Goal: Check status: Check status

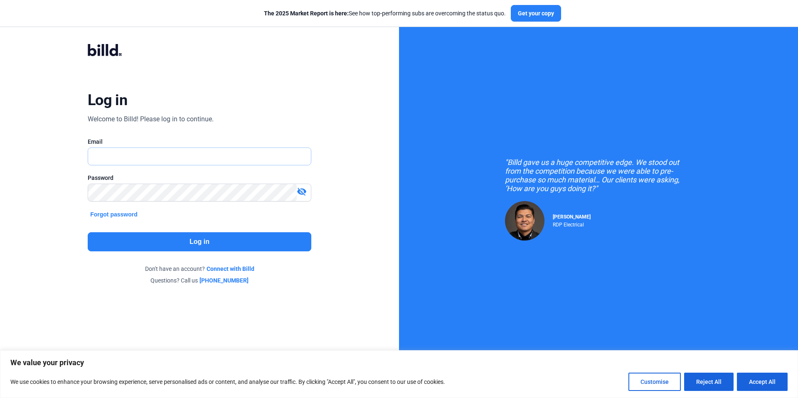
type input "[PERSON_NAME][EMAIL_ADDRESS][PERSON_NAME][DOMAIN_NAME]"
click at [203, 246] on button "Log in" at bounding box center [200, 241] width 224 height 19
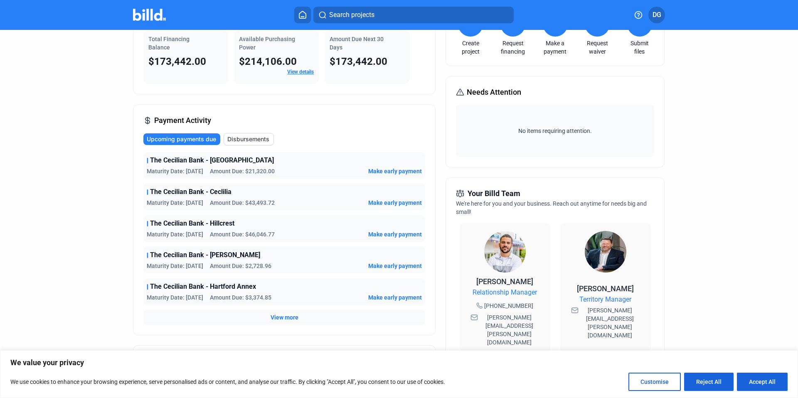
scroll to position [83, 0]
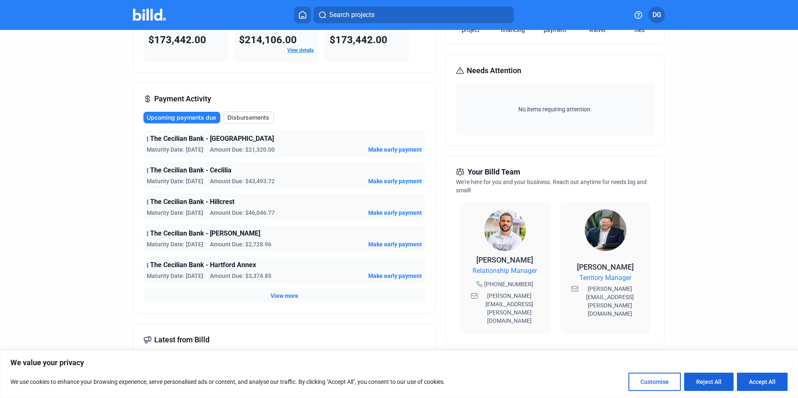
click at [279, 296] on span "View more" at bounding box center [285, 296] width 28 height 8
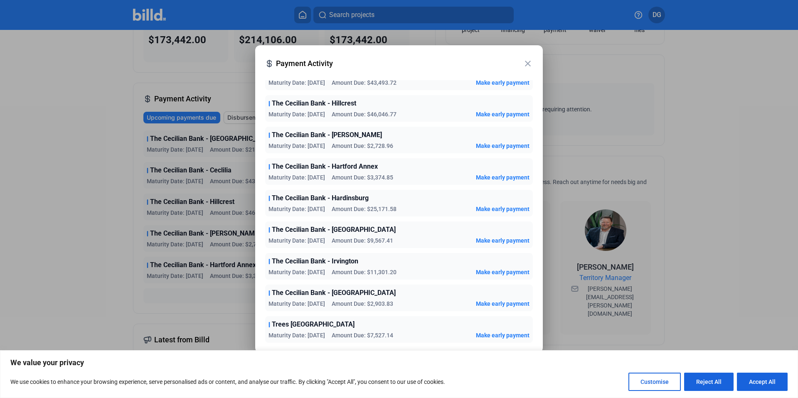
scroll to position [0, 0]
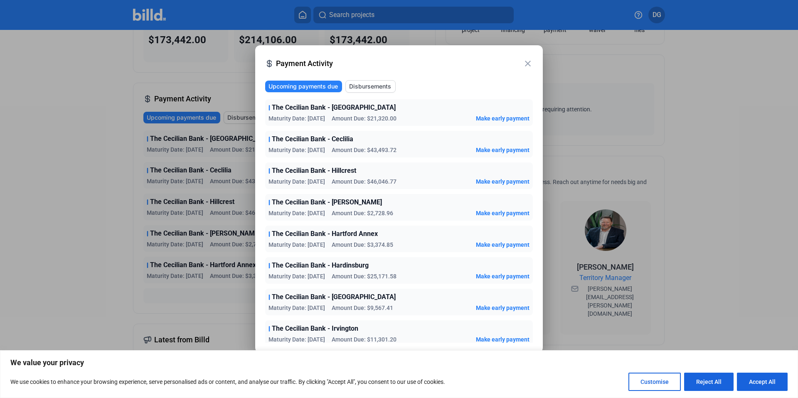
drag, startPoint x: 392, startPoint y: 245, endPoint x: 278, endPoint y: 242, distance: 113.9
click at [271, 242] on div "Maturity Date: [DATE] Amount Due: $3,374.85" at bounding box center [330, 245] width 125 height 8
click at [303, 245] on span "Maturity Date: [DATE]" at bounding box center [296, 245] width 57 height 8
drag, startPoint x: 396, startPoint y: 243, endPoint x: 269, endPoint y: 108, distance: 185.8
click at [269, 108] on div "The Cecilian Bank - Hartford Maturity Date: [DATE] Amount Due: $21,320.00 Make …" at bounding box center [399, 254] width 268 height 311
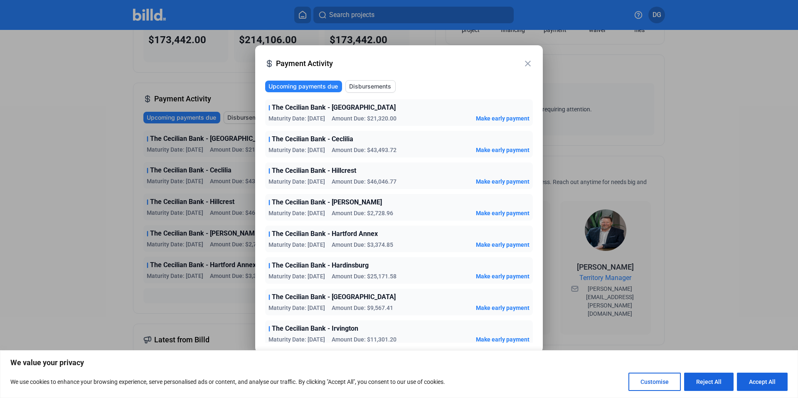
click at [399, 276] on div "Maturity Date: [DATE] Amount Due: $25,171.58 Make early payment" at bounding box center [398, 276] width 261 height 8
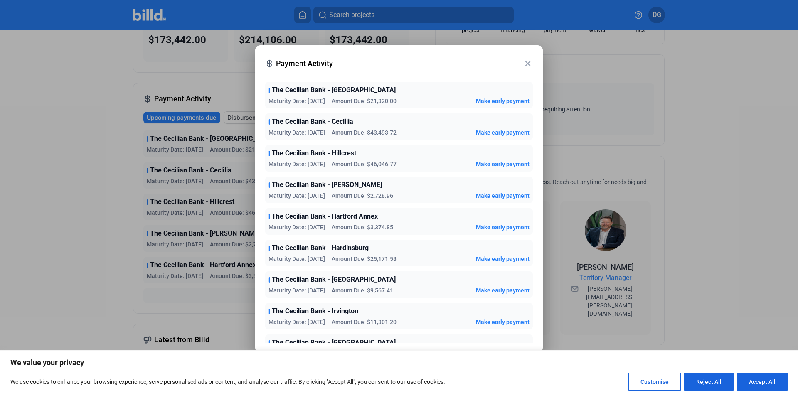
scroll to position [48, 0]
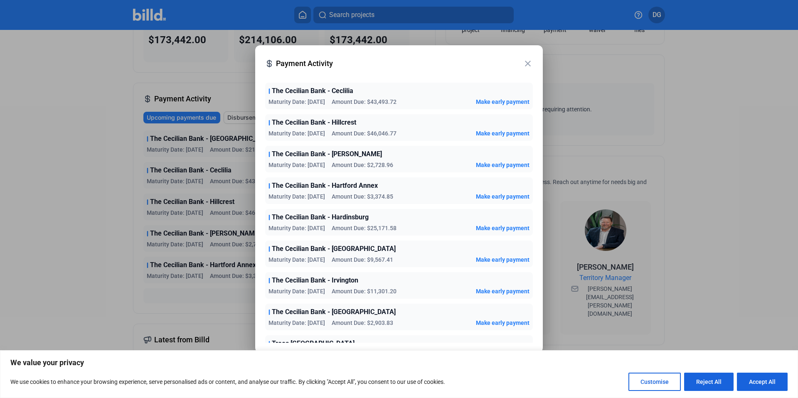
drag, startPoint x: 403, startPoint y: 291, endPoint x: 301, endPoint y: 227, distance: 120.5
click at [265, 223] on div "The Cecilian Bank - Hartford Maturity Date: [DATE] Amount Due: $21,320.00 Make …" at bounding box center [399, 206] width 268 height 311
click at [374, 243] on div "The Cecilian Bank - Vine Grove Maturity Date: [DATE] Amount Due: $9,567.41 Make…" at bounding box center [399, 254] width 268 height 27
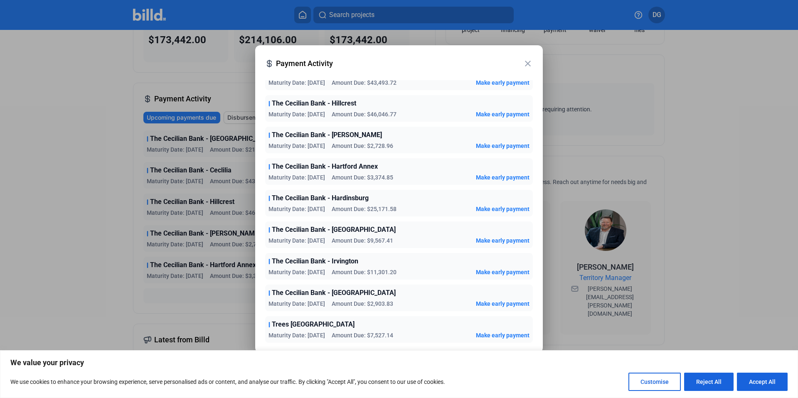
scroll to position [0, 0]
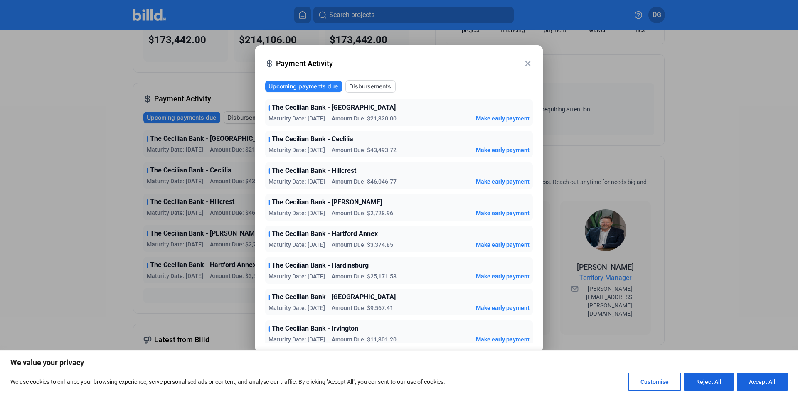
click at [525, 65] on mat-icon "close" at bounding box center [528, 64] width 10 height 10
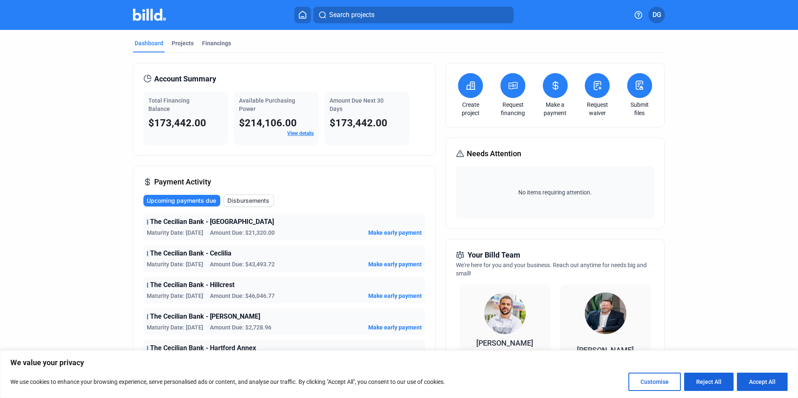
click at [657, 17] on span "DG" at bounding box center [656, 15] width 9 height 10
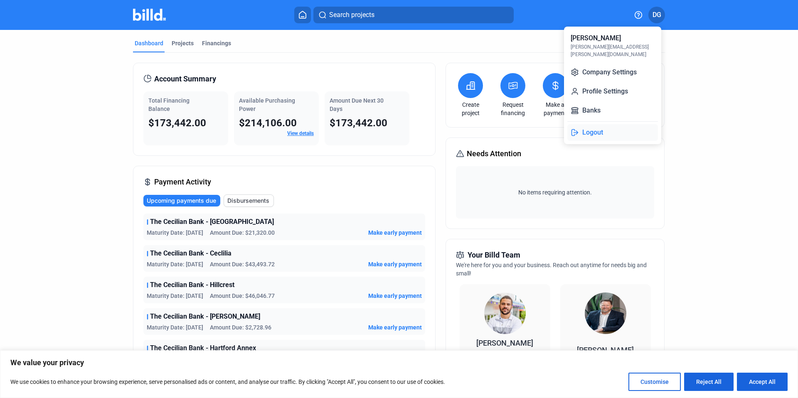
click at [593, 124] on button "Logout" at bounding box center [612, 132] width 91 height 17
